Goal: Information Seeking & Learning: Understand process/instructions

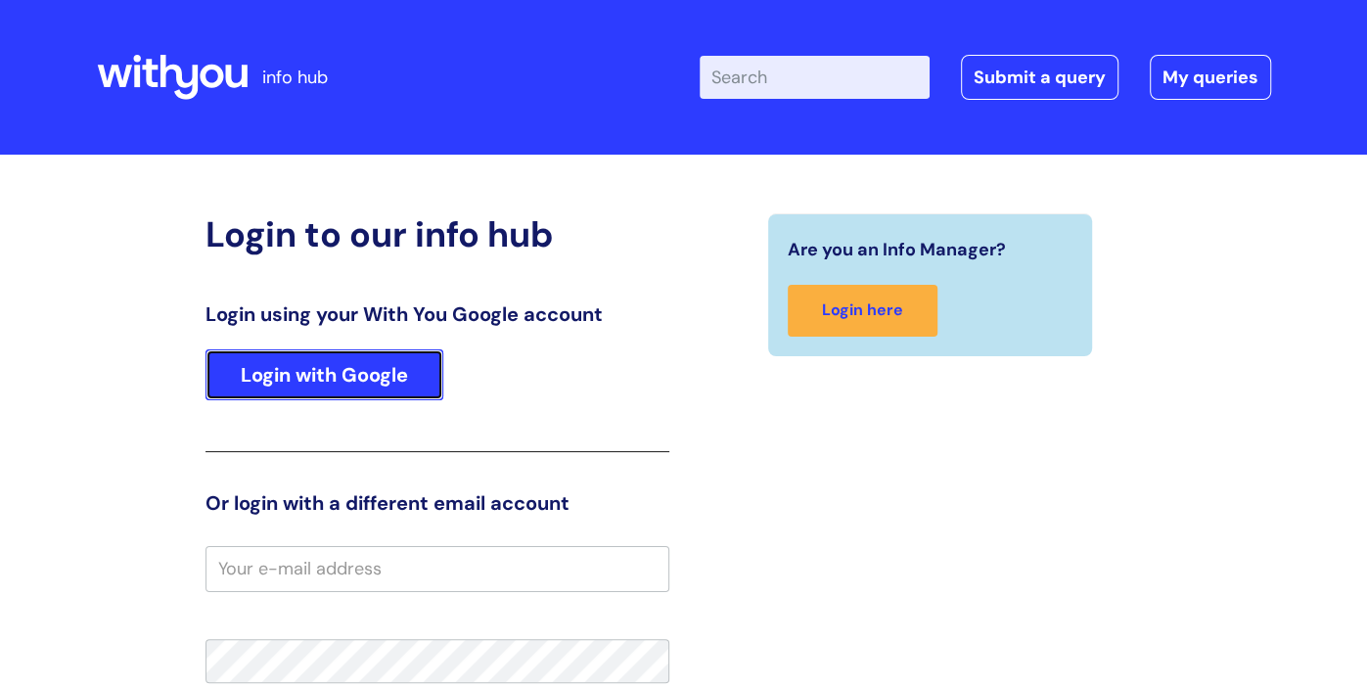
click at [328, 365] on link "Login with Google" at bounding box center [325, 374] width 238 height 51
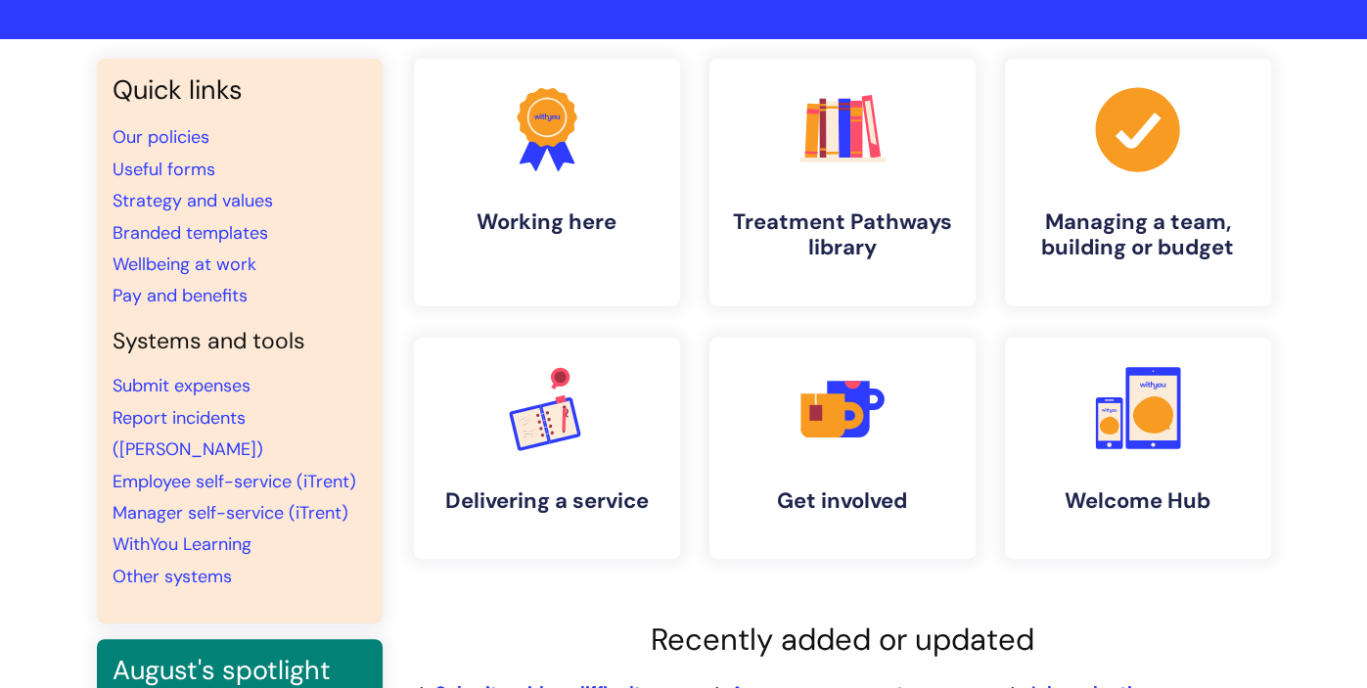
scroll to position [116, 0]
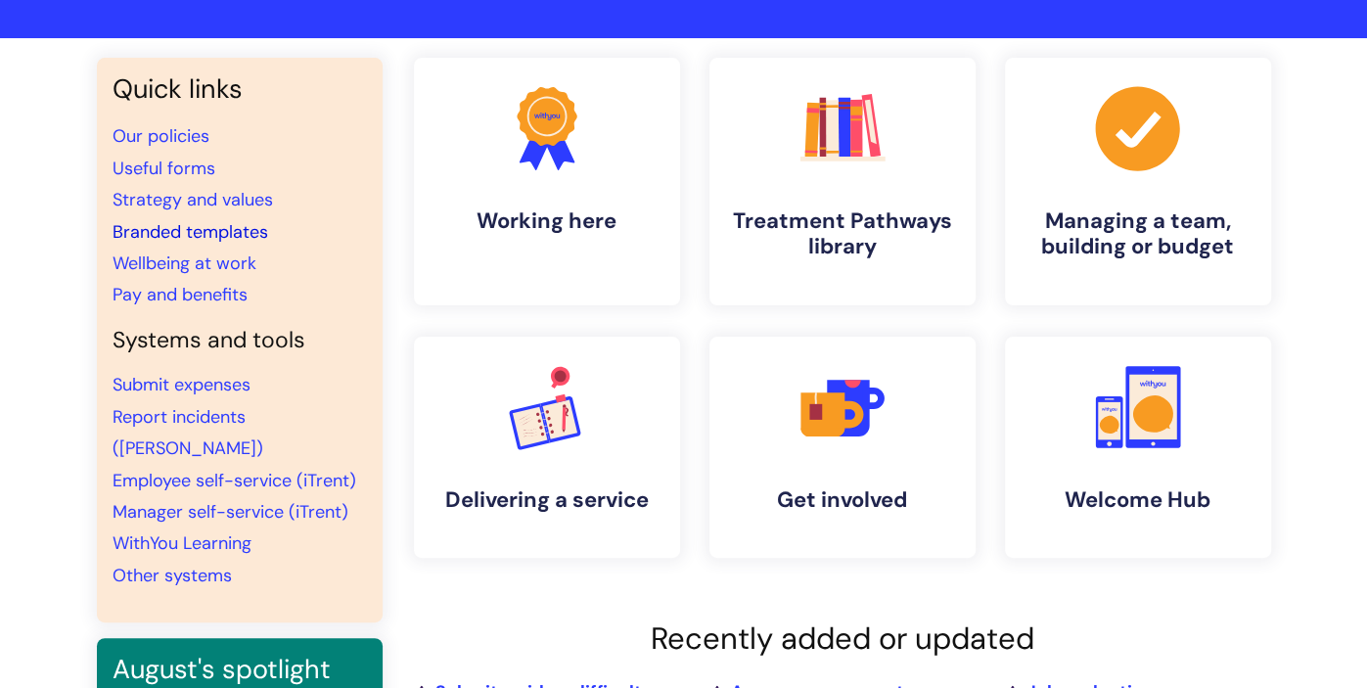
click at [194, 236] on link "Branded templates" at bounding box center [191, 231] width 156 height 23
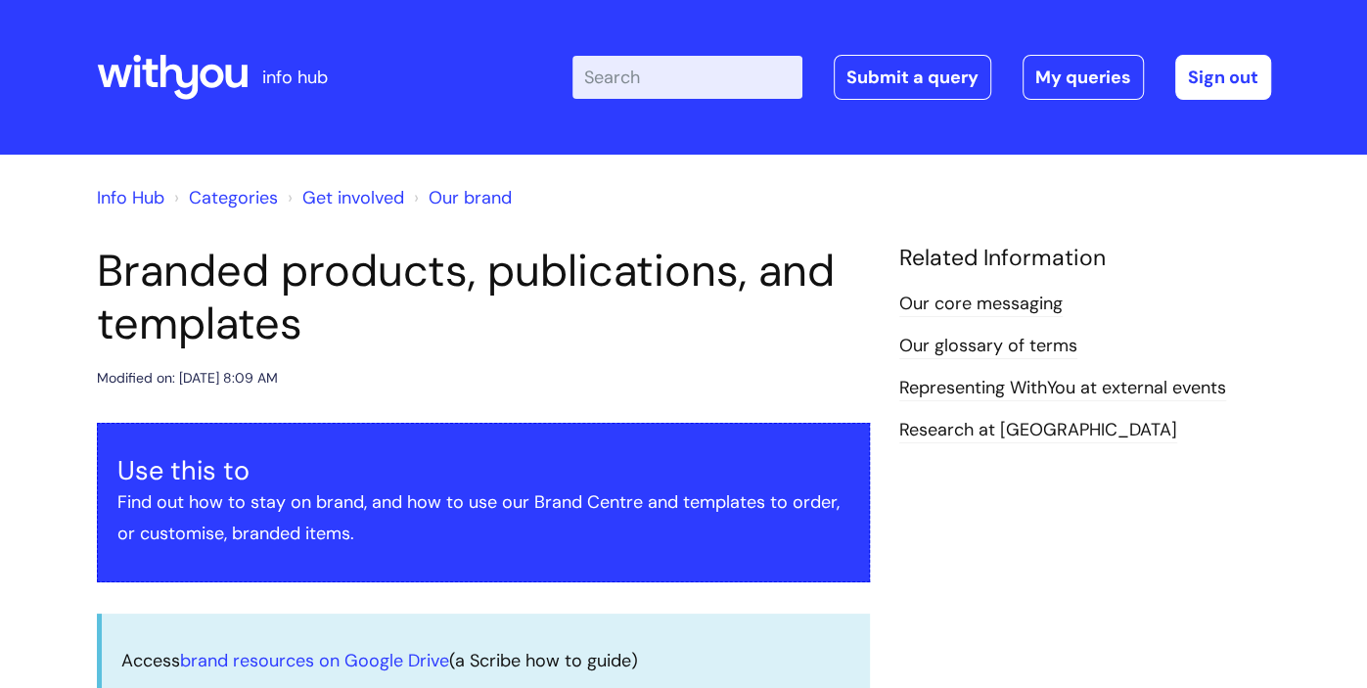
click at [672, 70] on input "Enter your search term here..." at bounding box center [687, 77] width 230 height 43
type input "signature"
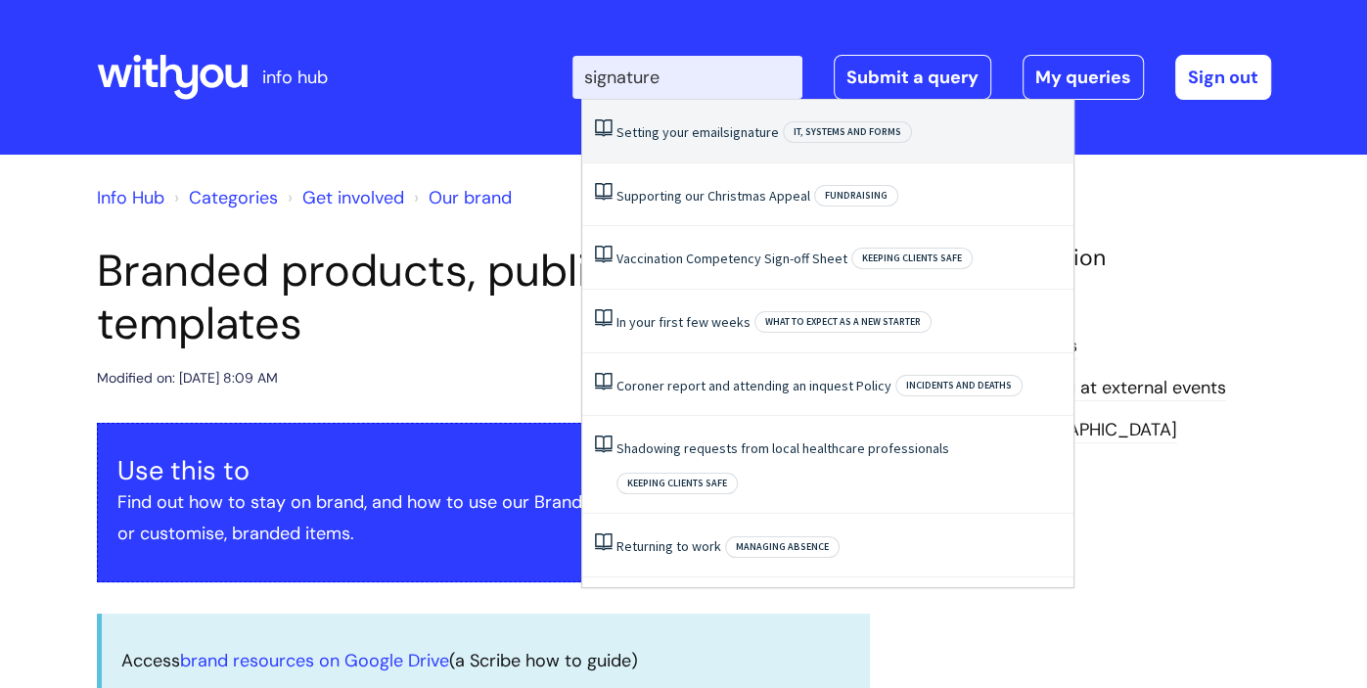
click at [696, 124] on link "Setting your email signature" at bounding box center [698, 132] width 162 height 18
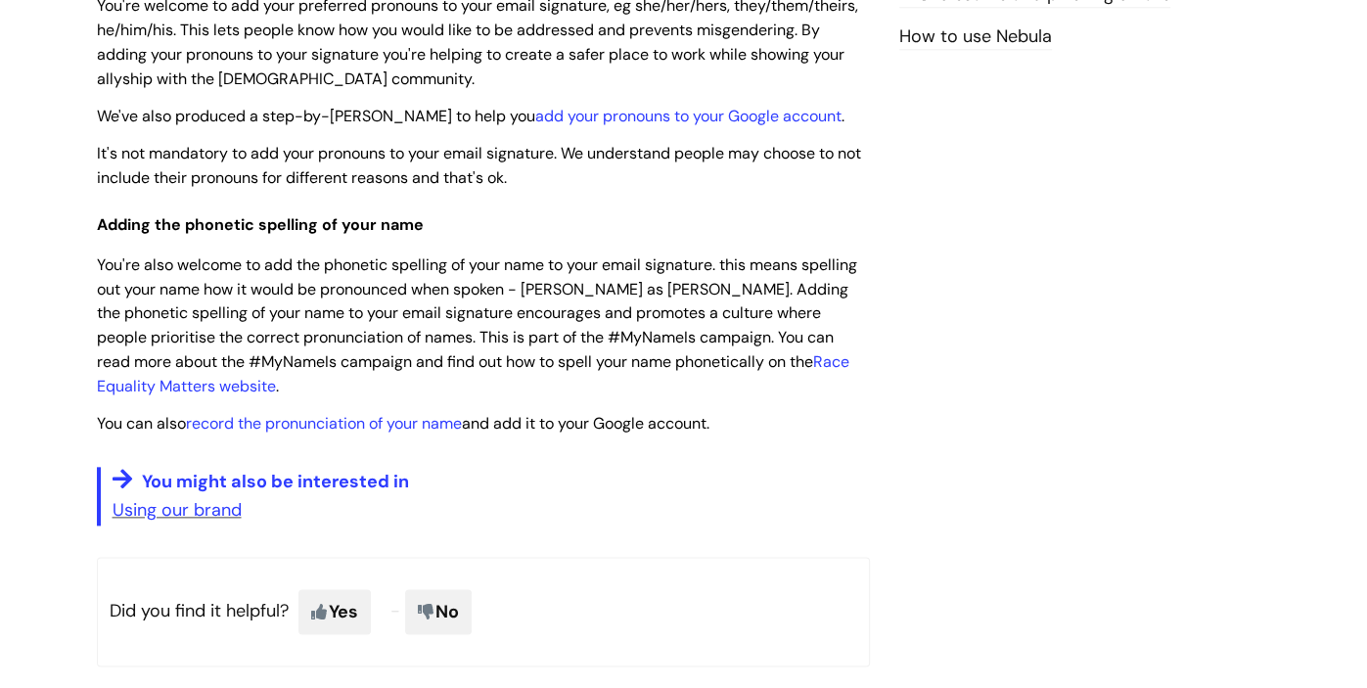
scroll to position [1483, 0]
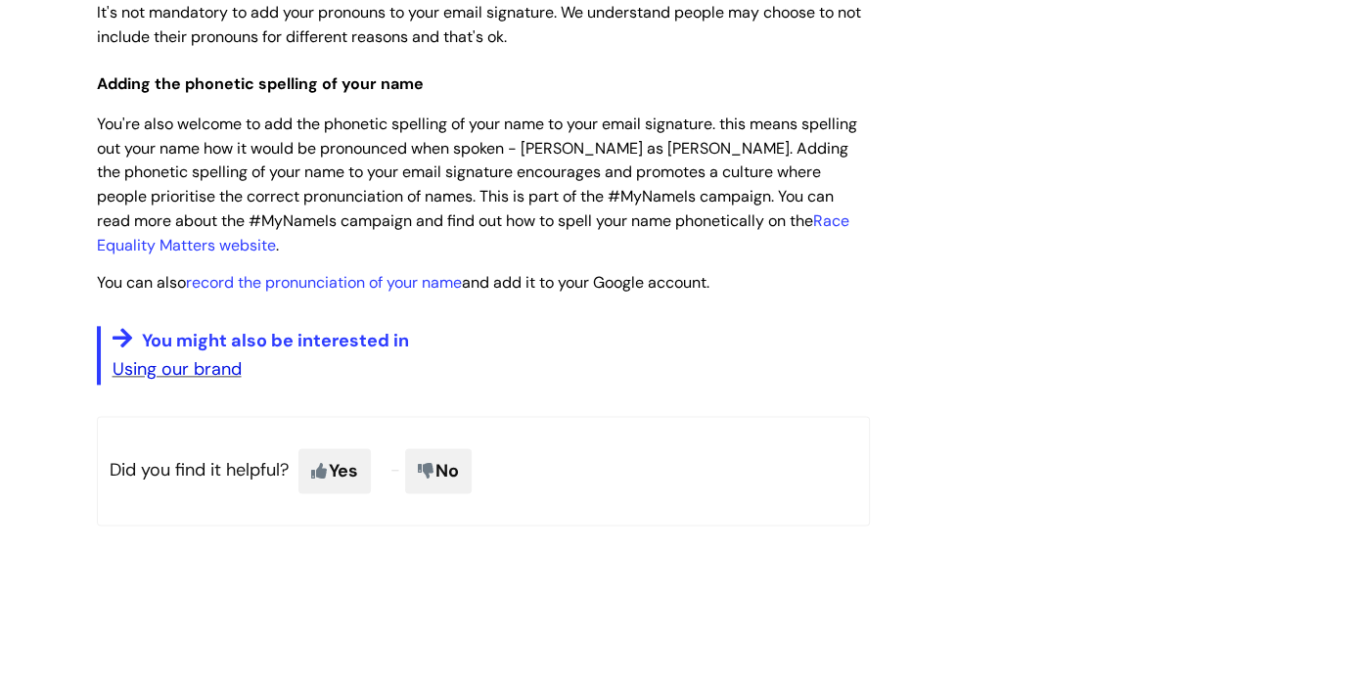
click at [206, 368] on link "Using our brand" at bounding box center [177, 368] width 129 height 23
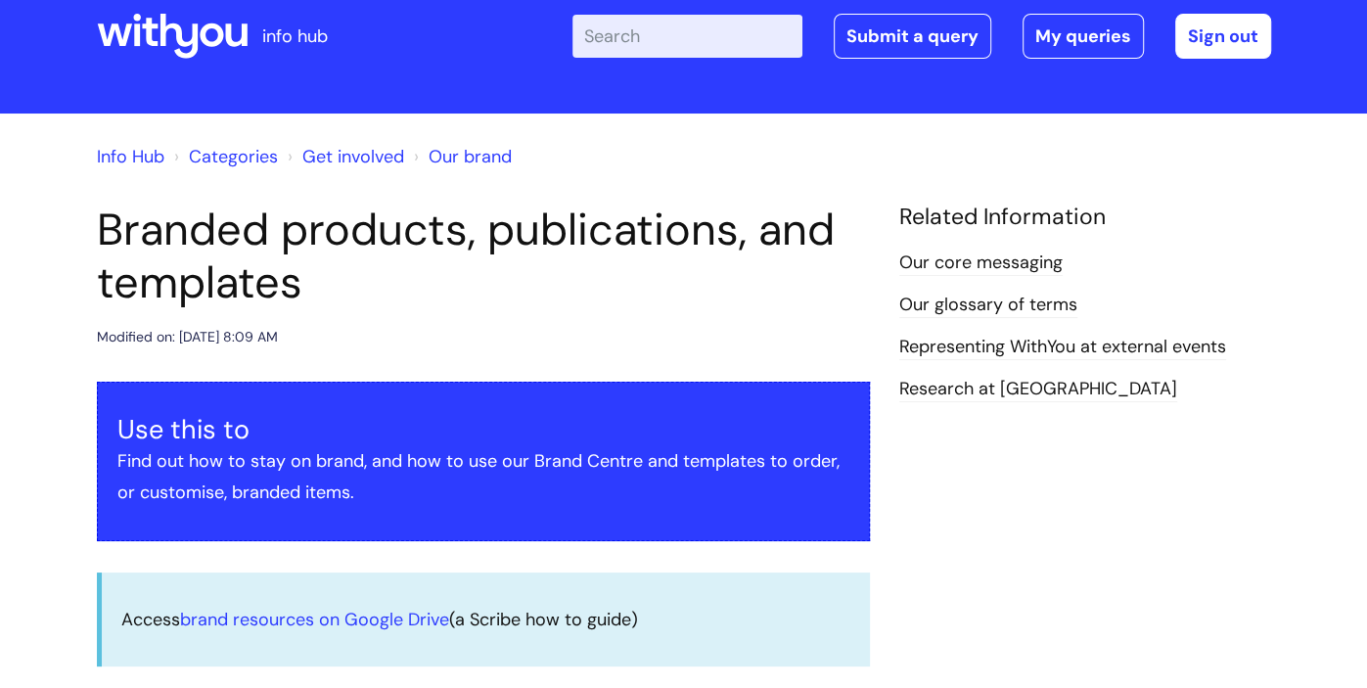
scroll to position [323, 0]
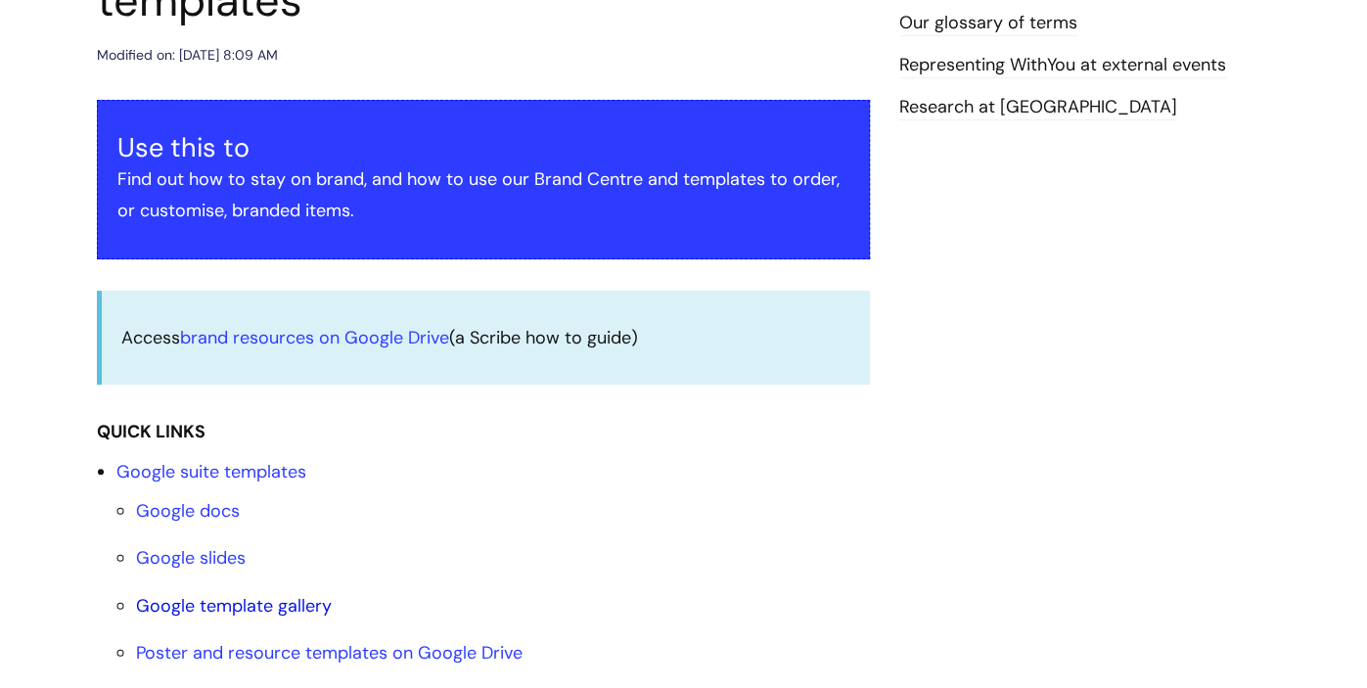
click at [247, 603] on link "Google template gallery" at bounding box center [234, 605] width 196 height 23
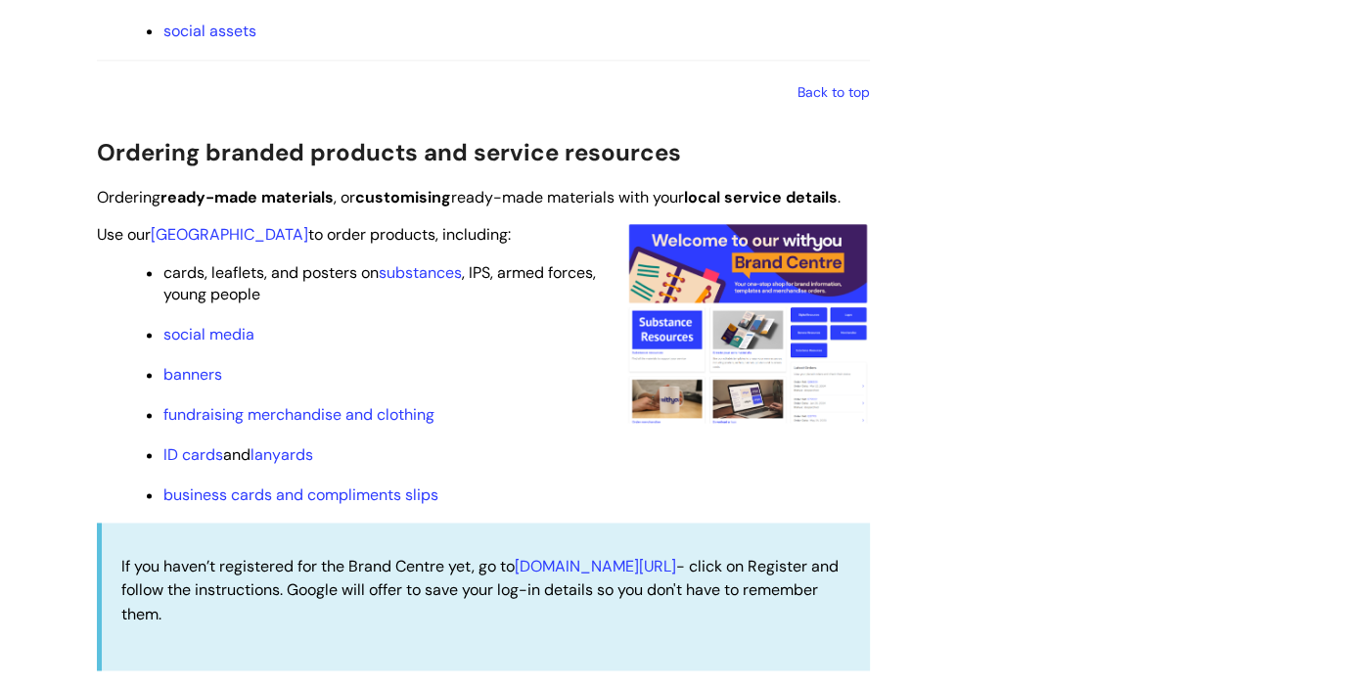
scroll to position [1559, 0]
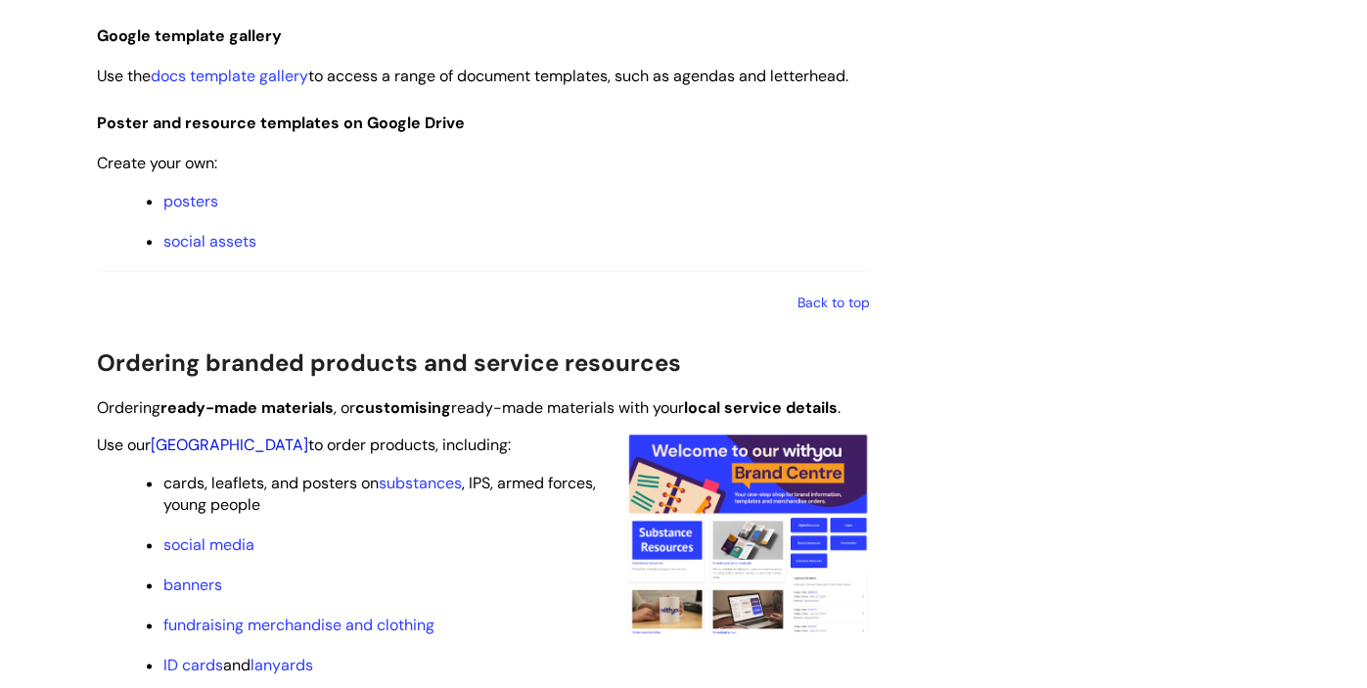
click at [231, 442] on link "Brand Centre" at bounding box center [230, 444] width 158 height 21
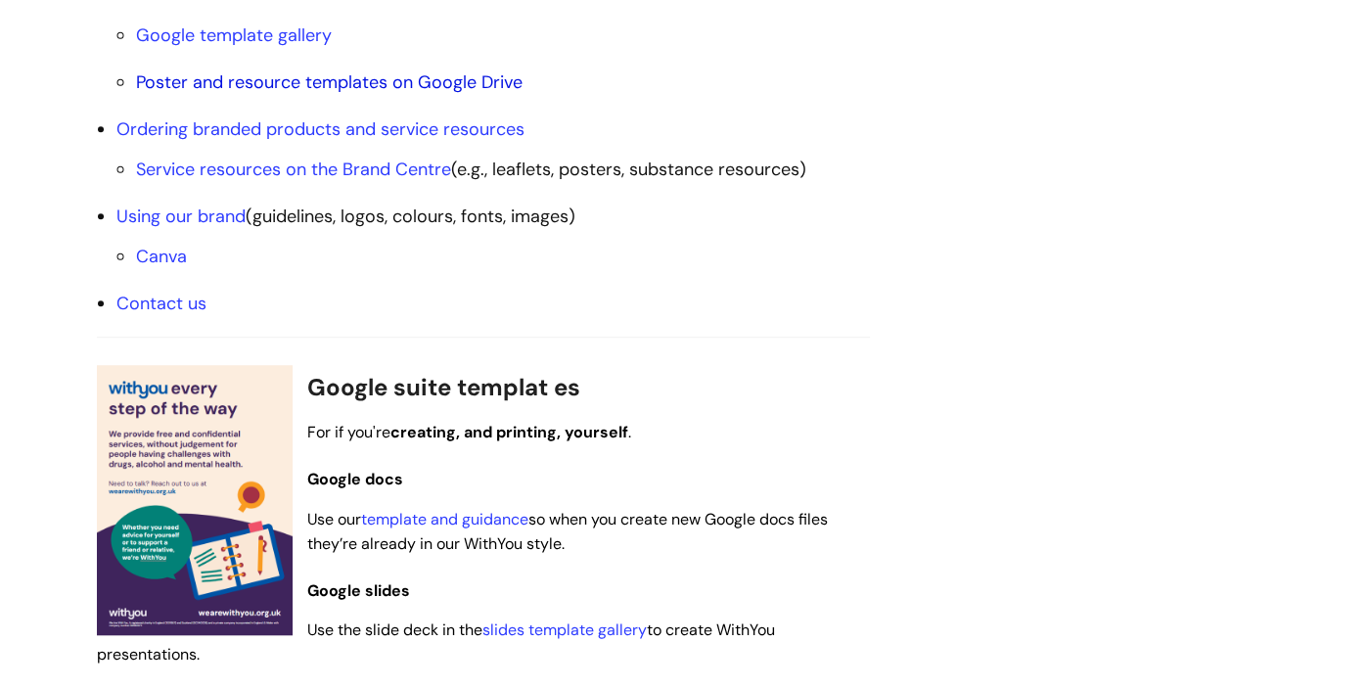
scroll to position [711, 0]
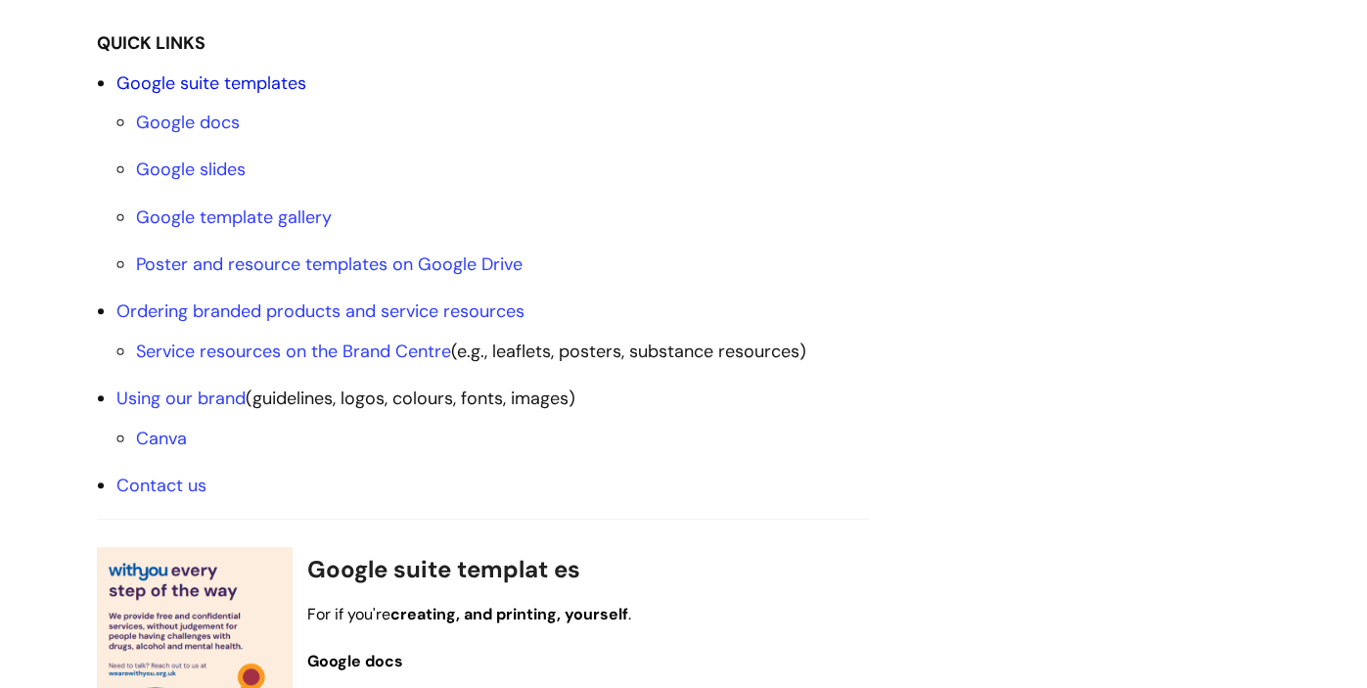
click at [235, 79] on link "Google suite templates" at bounding box center [211, 82] width 190 height 23
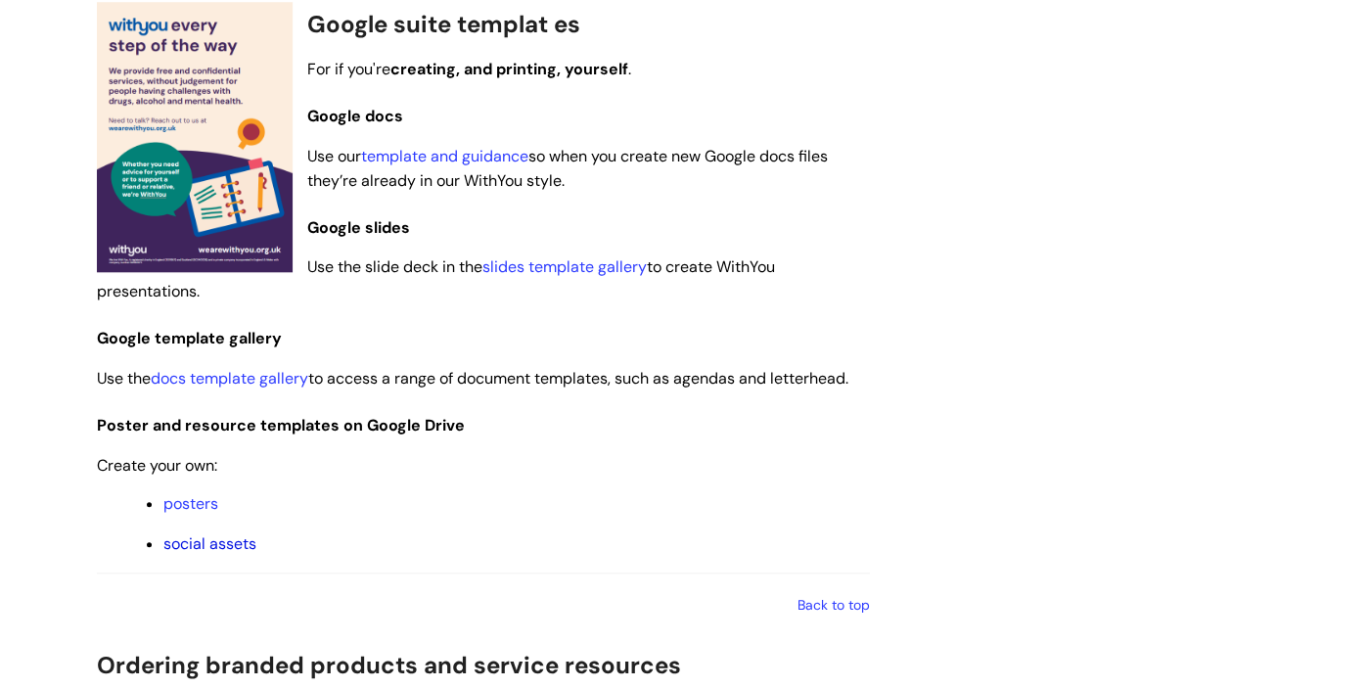
click at [209, 541] on link "social assets" at bounding box center [209, 543] width 93 height 21
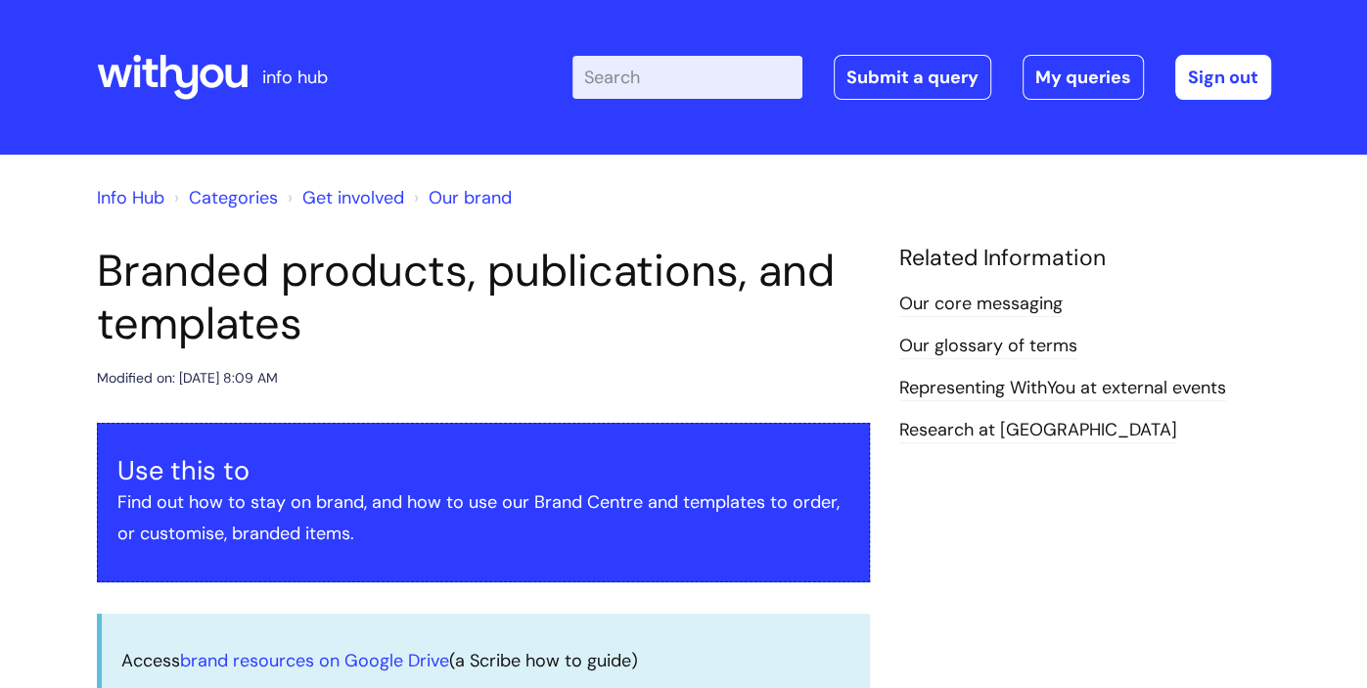
click at [673, 73] on input "Enter your search term here..." at bounding box center [687, 77] width 230 height 43
type input "signature"
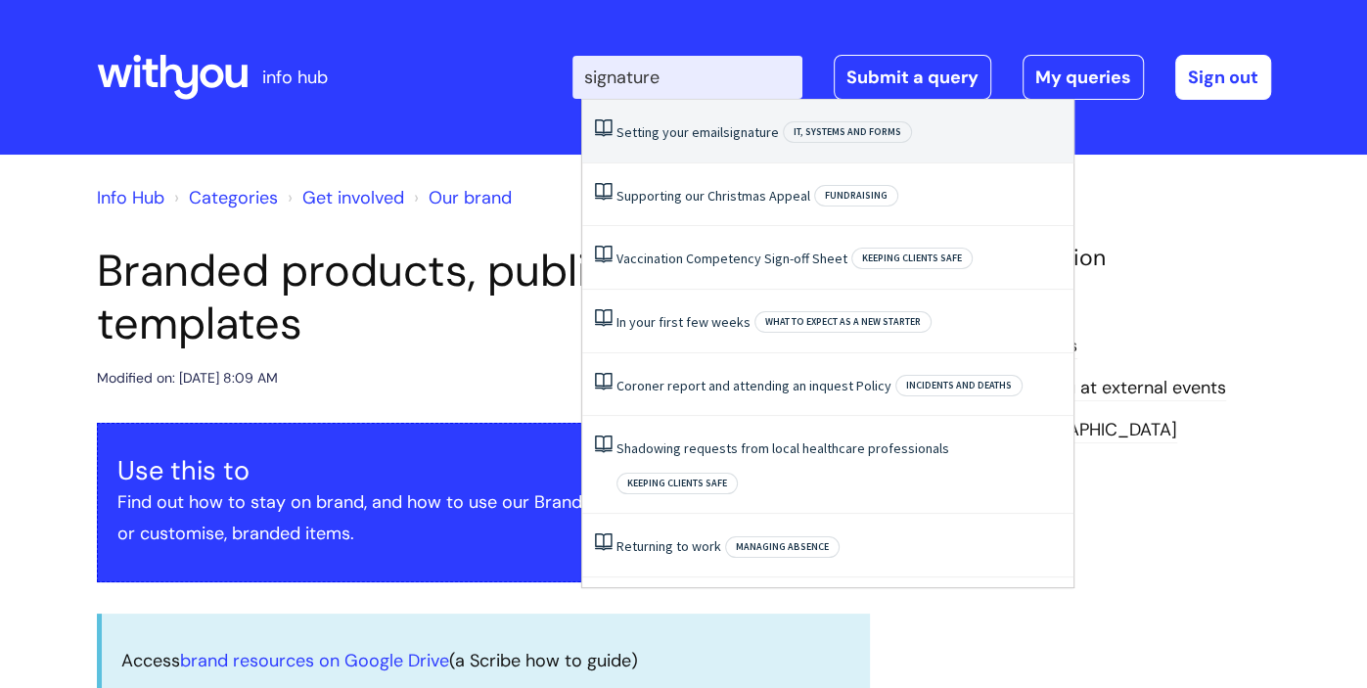
click at [719, 128] on link "Setting your email signature" at bounding box center [698, 132] width 162 height 18
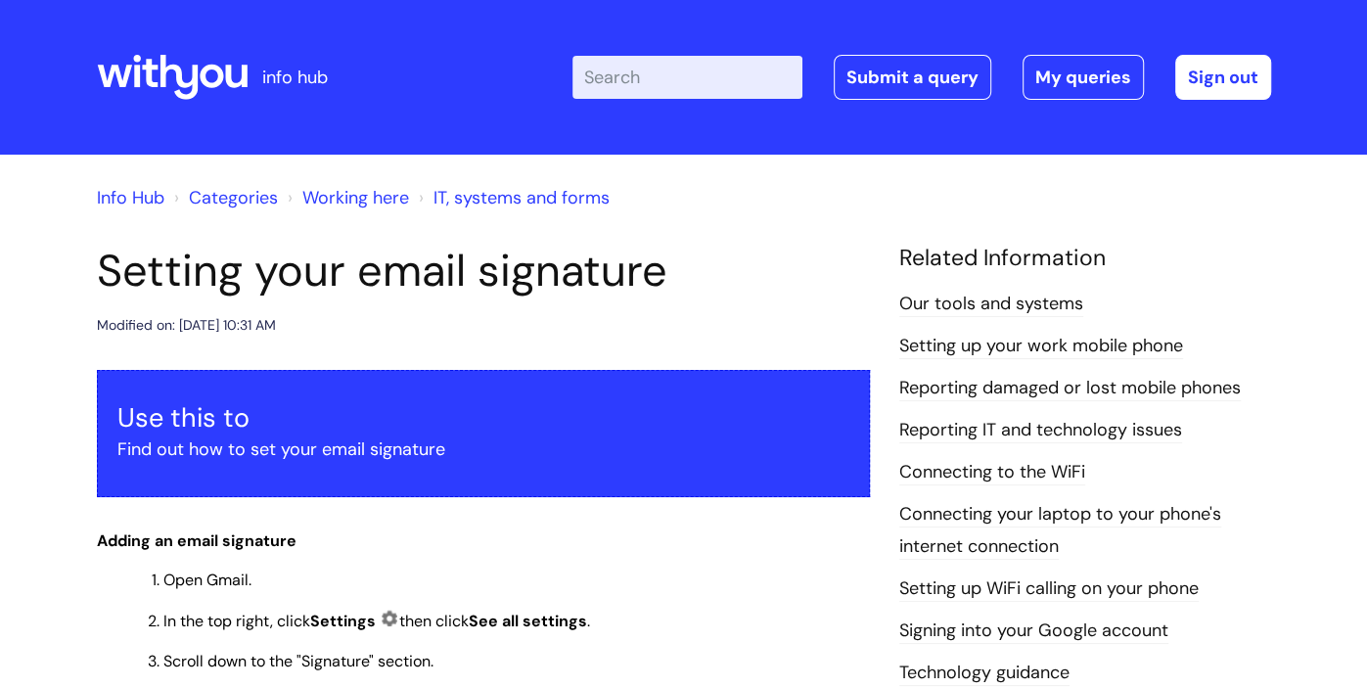
click at [679, 75] on input "Enter your search term here..." at bounding box center [687, 77] width 230 height 43
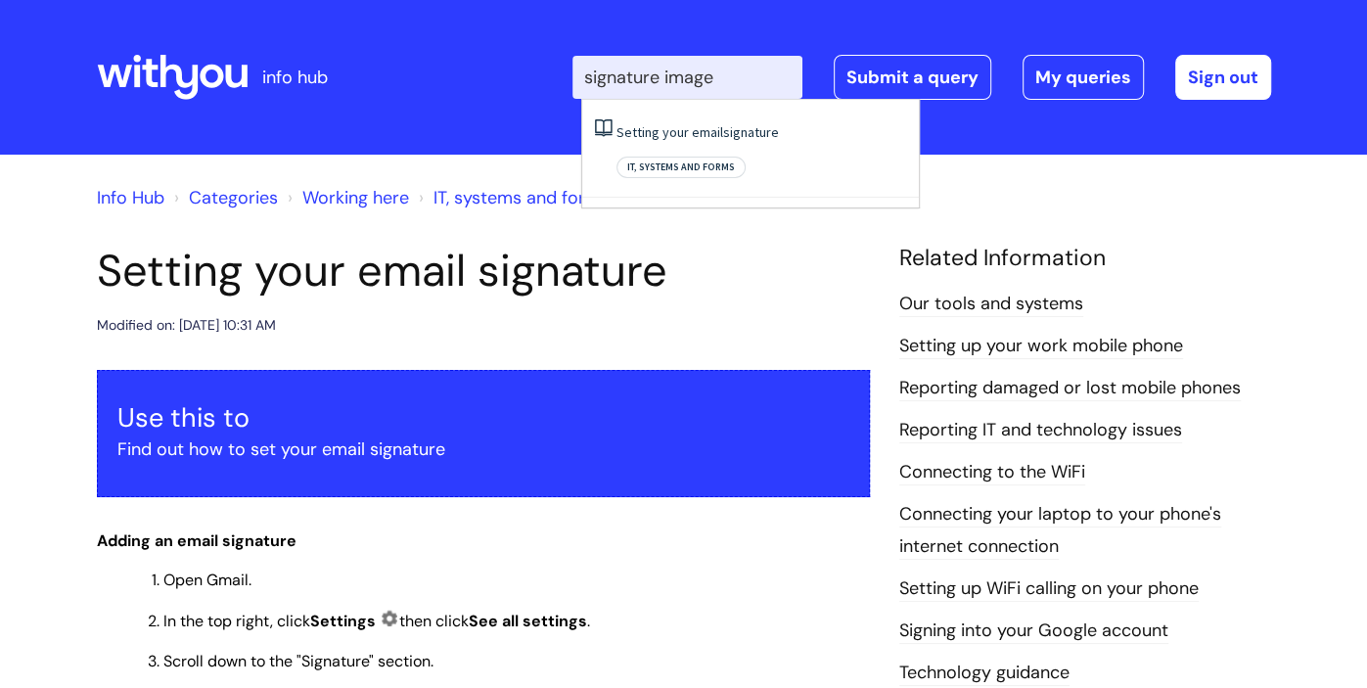
type input "signature image"
click button "Search" at bounding box center [0, 0] width 0 height 0
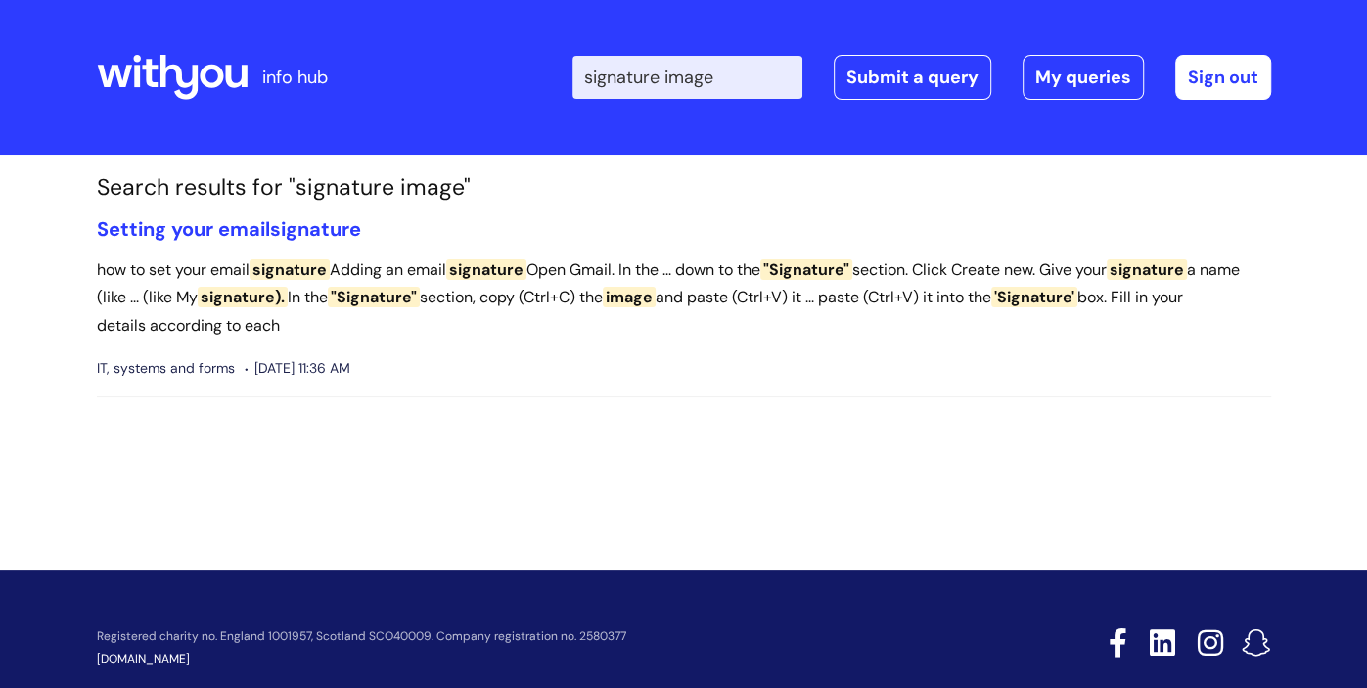
click at [697, 309] on p "how to set your email signature Adding an email signature Open Gmail. In the ..…" at bounding box center [684, 298] width 1174 height 84
